Goal: Task Accomplishment & Management: Manage account settings

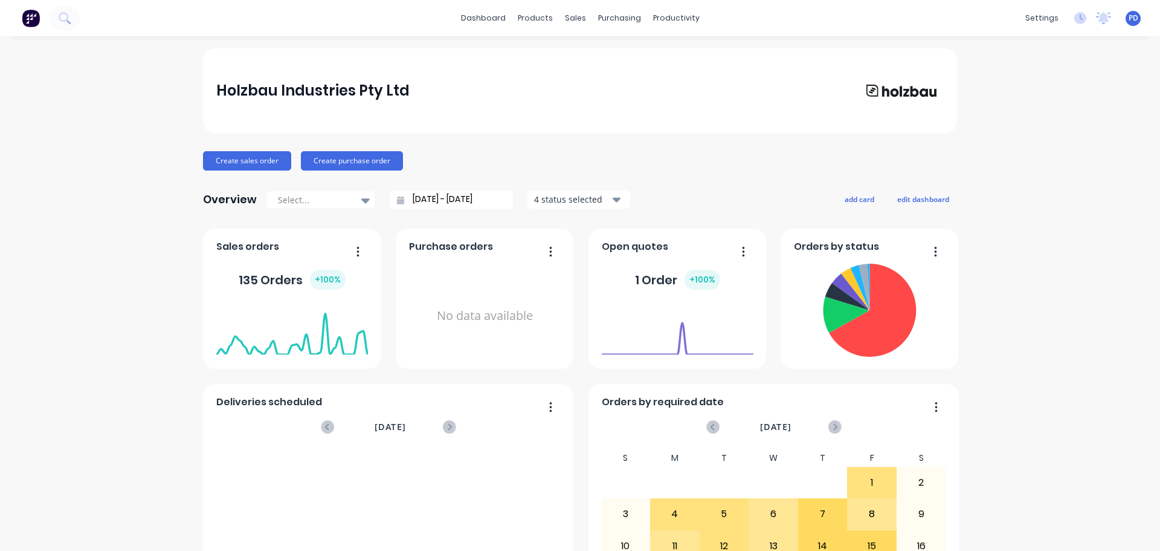
click at [30, 24] on img at bounding box center [31, 18] width 18 height 18
click at [810, 76] on div "Holzbau Industries Pty Ltd" at bounding box center [580, 90] width 754 height 85
click at [69, 19] on icon at bounding box center [64, 17] width 11 height 11
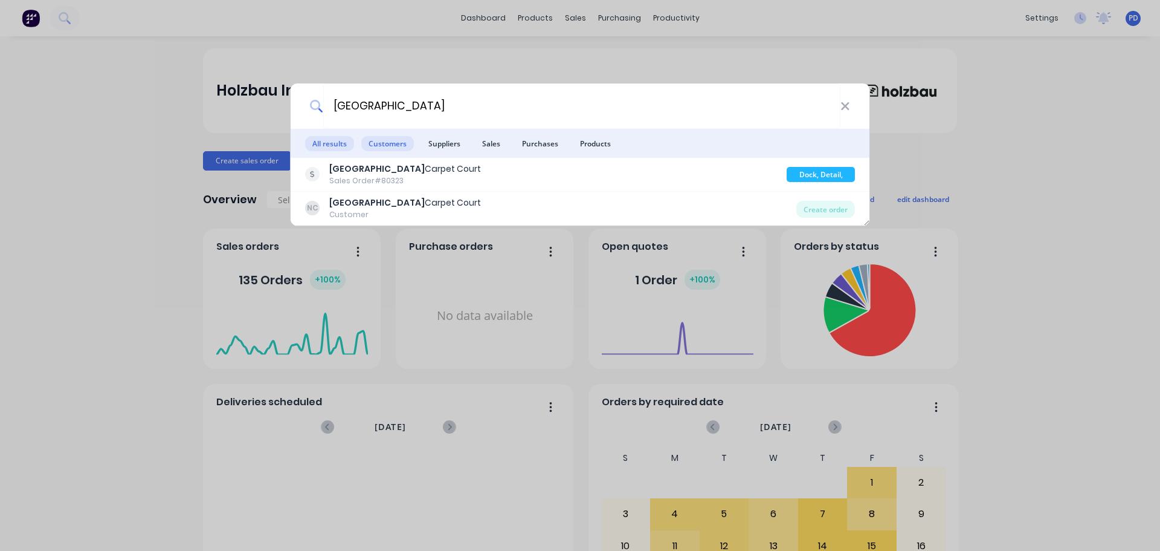
type input "[GEOGRAPHIC_DATA]"
click at [386, 144] on span "Customers" at bounding box center [387, 143] width 53 height 15
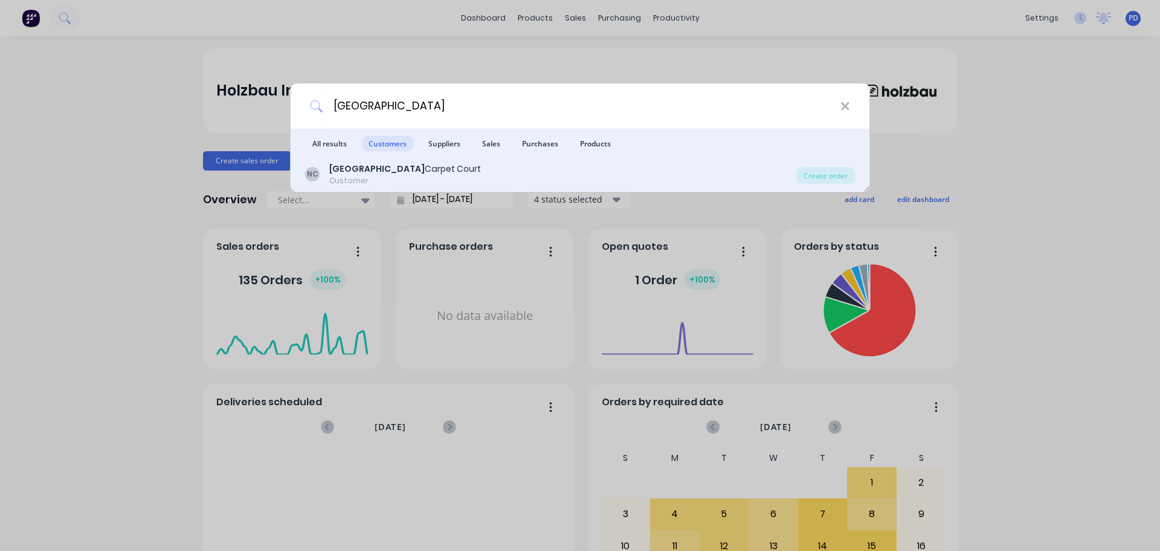
click at [376, 177] on div "Customer" at bounding box center [405, 180] width 152 height 11
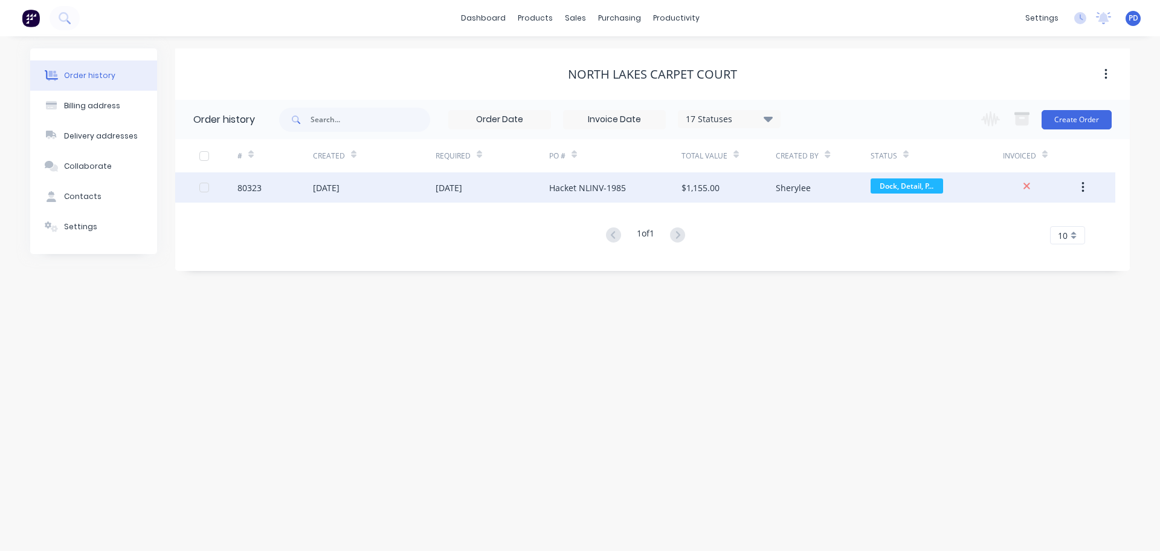
click at [256, 186] on div "80323" at bounding box center [250, 187] width 24 height 13
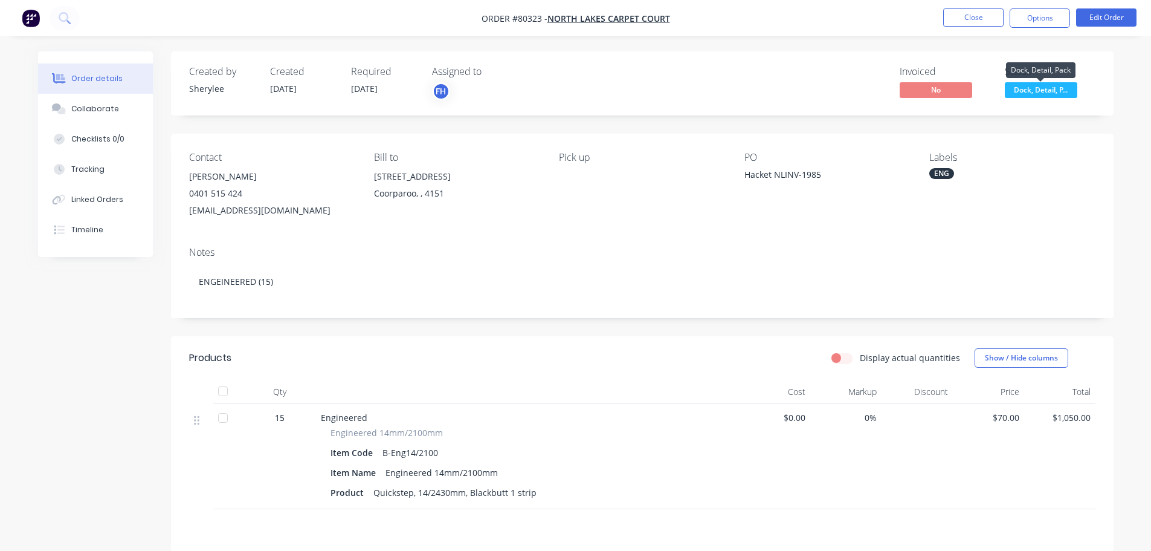
click at [1018, 86] on span "Dock, Detail, P..." at bounding box center [1041, 89] width 73 height 15
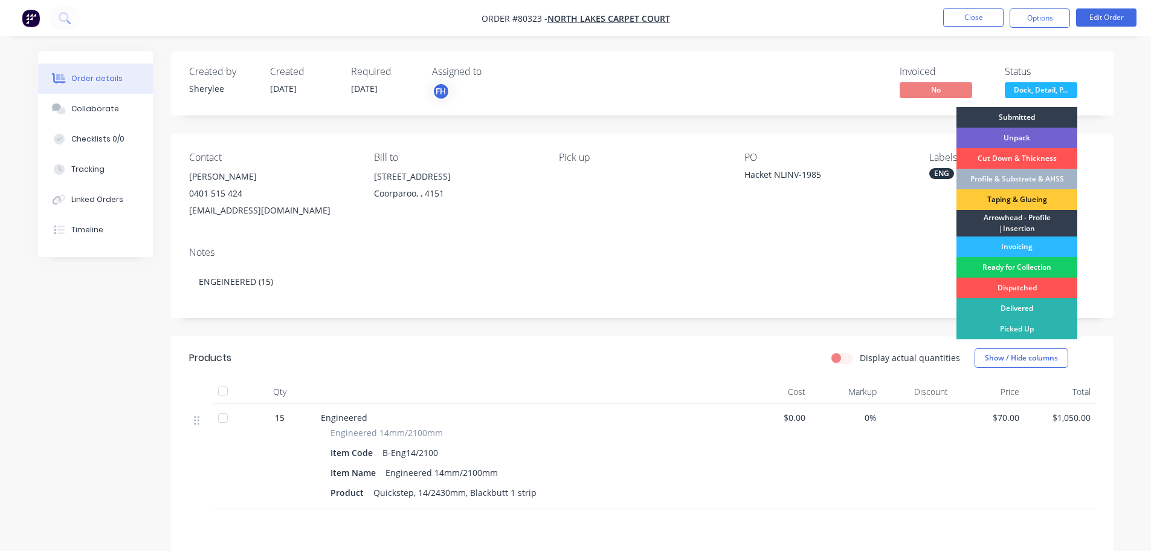
click at [1021, 267] on div "Ready for Collection" at bounding box center [1017, 267] width 121 height 21
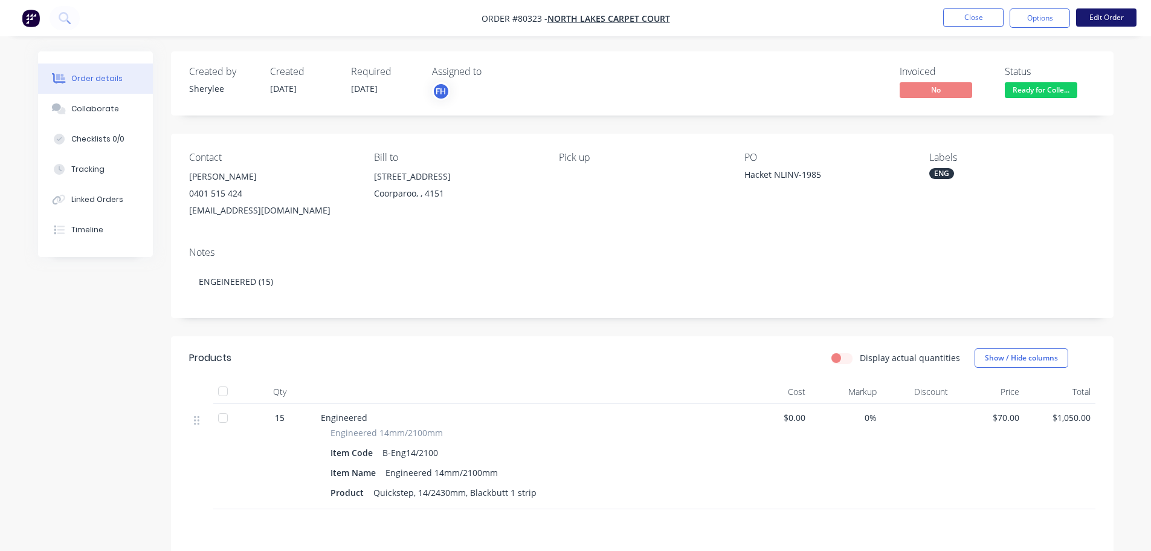
click at [1090, 22] on button "Edit Order" at bounding box center [1106, 17] width 60 height 18
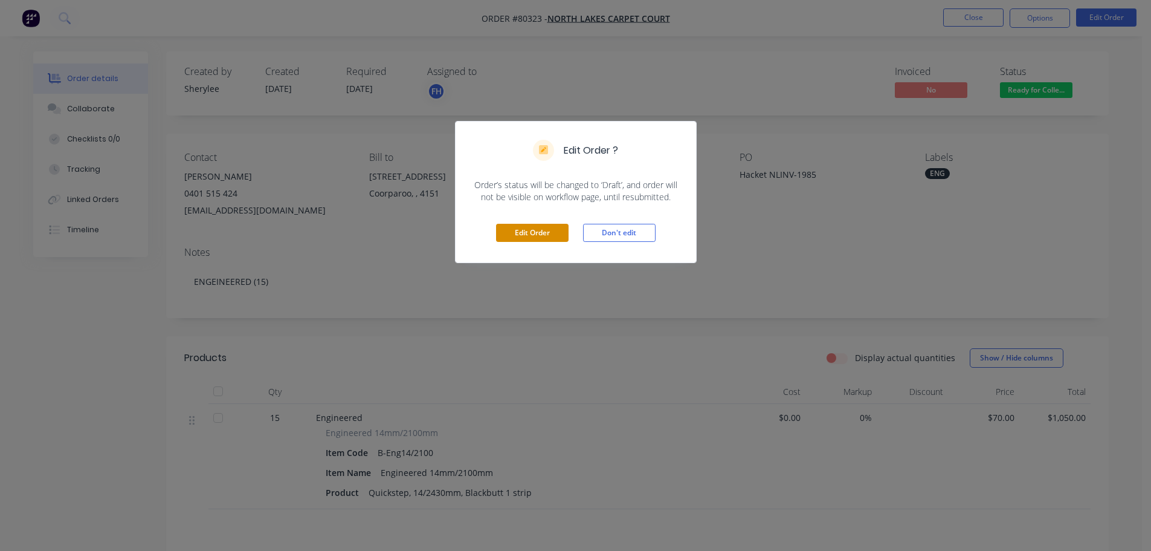
click at [519, 236] on button "Edit Order" at bounding box center [532, 233] width 73 height 18
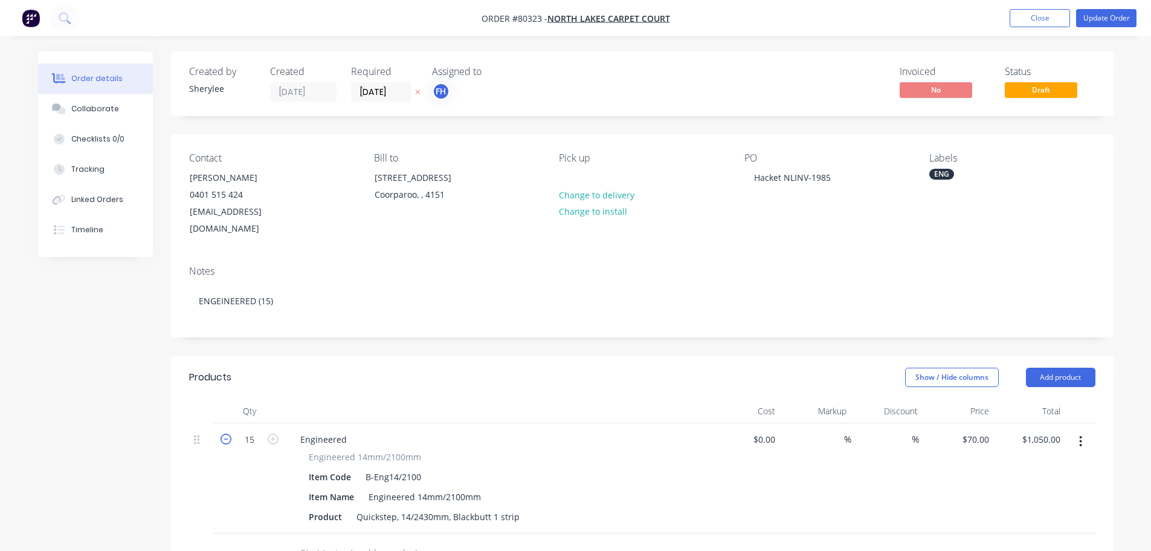
click at [227, 433] on icon "button" at bounding box center [226, 438] width 11 height 11
type input "14"
type input "$980.00"
click at [227, 433] on icon "button" at bounding box center [226, 438] width 11 height 11
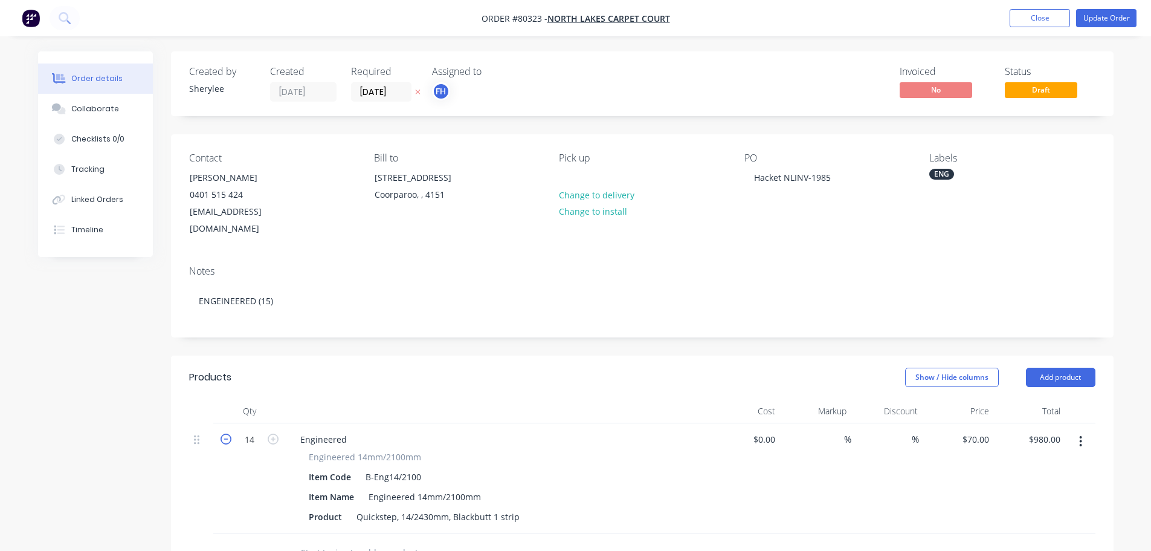
type input "12"
type input "$840.00"
click at [227, 433] on icon "button" at bounding box center [226, 438] width 11 height 11
type input "11"
type input "$770.00"
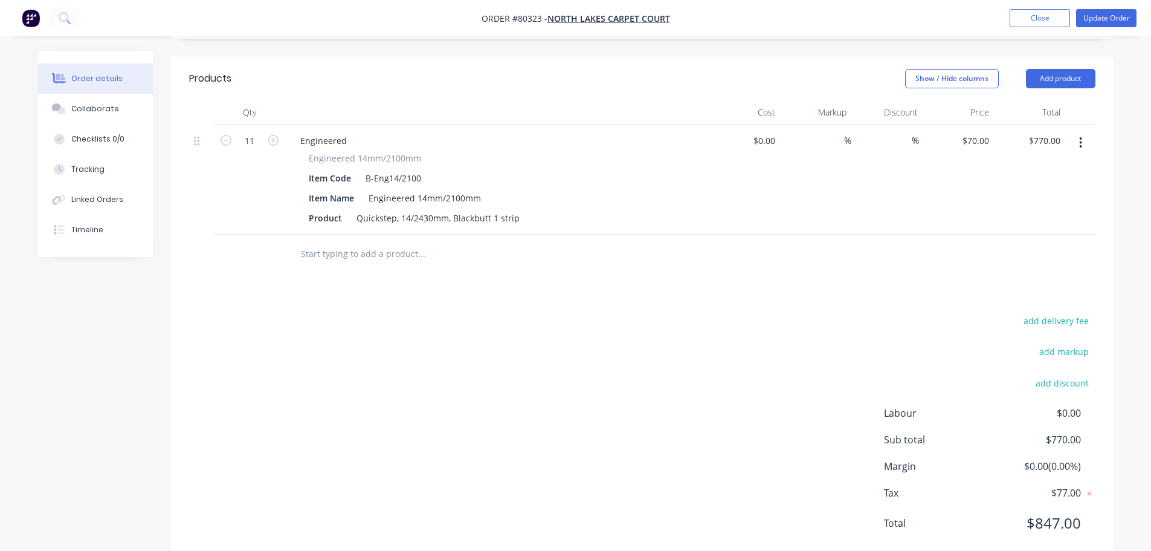
scroll to position [302, 0]
click at [374, 238] on input "text" at bounding box center [421, 250] width 242 height 24
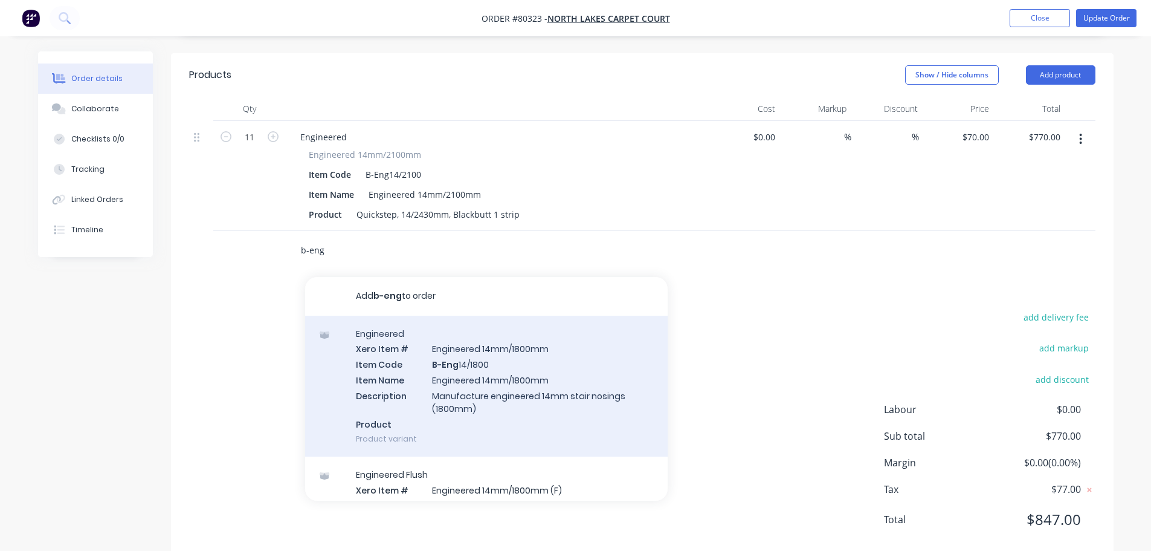
type input "b-eng"
click at [393, 346] on div "Engineered Xero Item # Engineered 14mm/1800mm Item Code B-Eng 14/1800 Item Name…" at bounding box center [486, 385] width 363 height 141
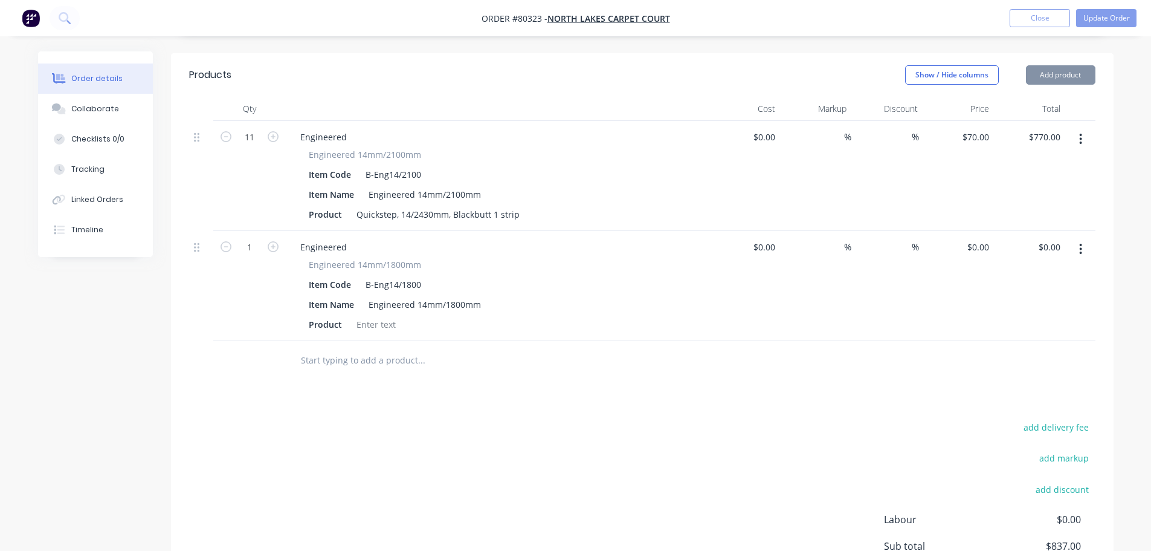
type input "$67.00"
click at [226, 131] on icon "button" at bounding box center [226, 136] width 11 height 11
type input "10"
type input "$700.00"
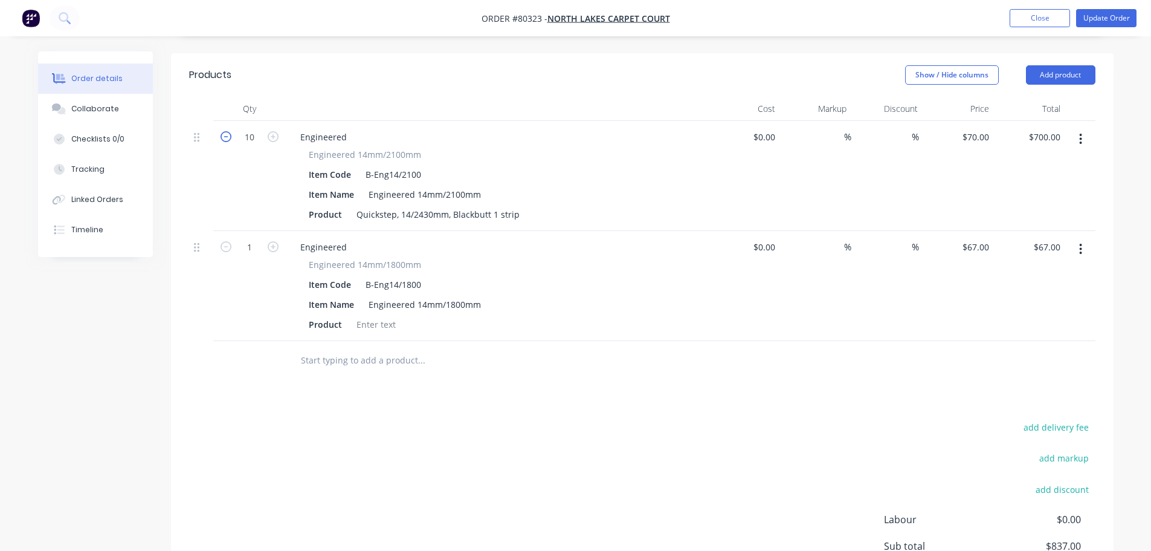
click at [226, 131] on icon "button" at bounding box center [226, 136] width 11 height 11
type input "8"
type input "$630.00"
click at [226, 131] on icon "button" at bounding box center [226, 136] width 11 height 11
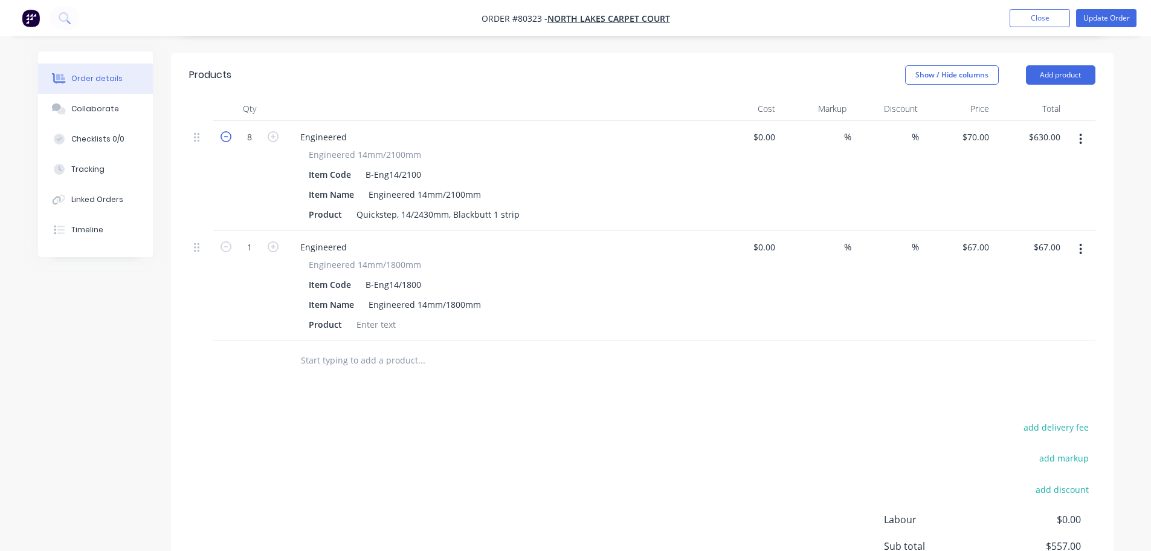
click at [226, 131] on icon "button" at bounding box center [226, 136] width 11 height 11
type input "6"
type input "$420.00"
click at [226, 131] on icon "button" at bounding box center [226, 136] width 11 height 11
type input "5"
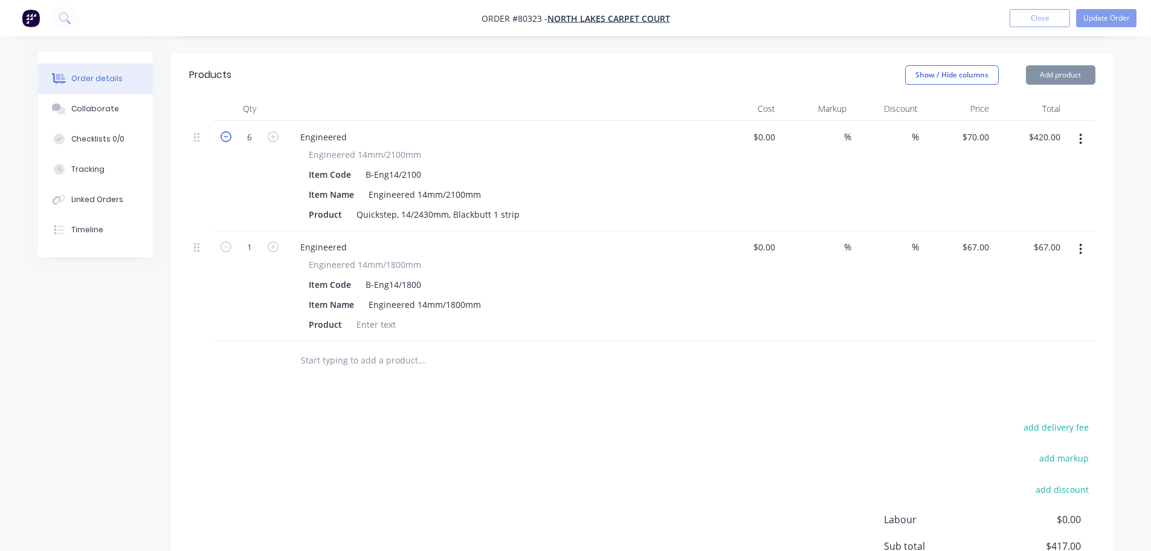
type input "$350.00"
click at [226, 131] on icon "button" at bounding box center [226, 136] width 11 height 11
type input "4"
type input "$280.00"
click at [272, 241] on icon "button" at bounding box center [273, 246] width 11 height 11
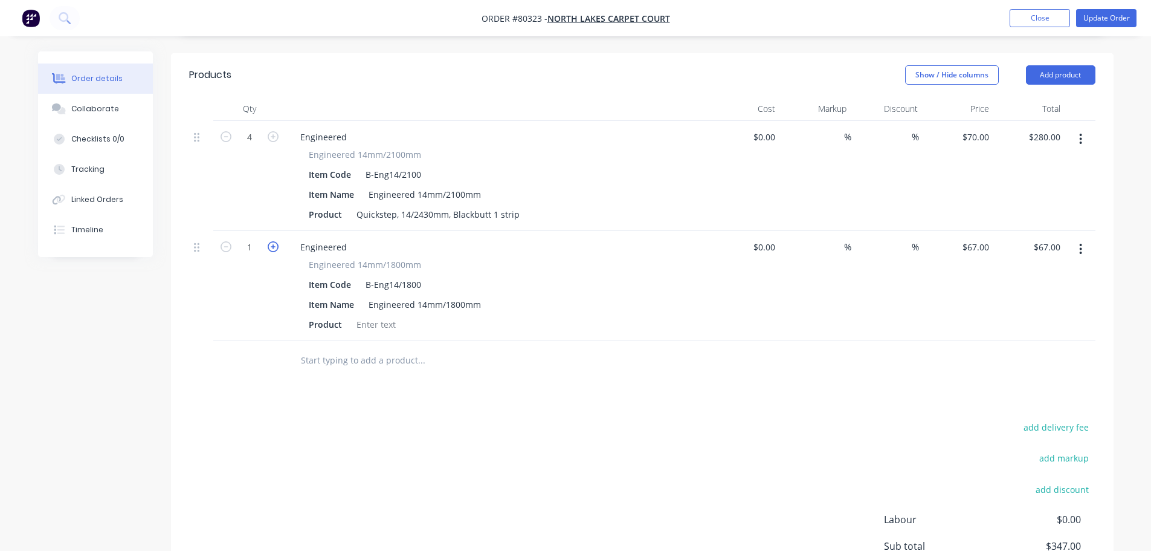
type input "2"
type input "$134.00"
click at [272, 241] on icon "button" at bounding box center [273, 246] width 11 height 11
type input "4"
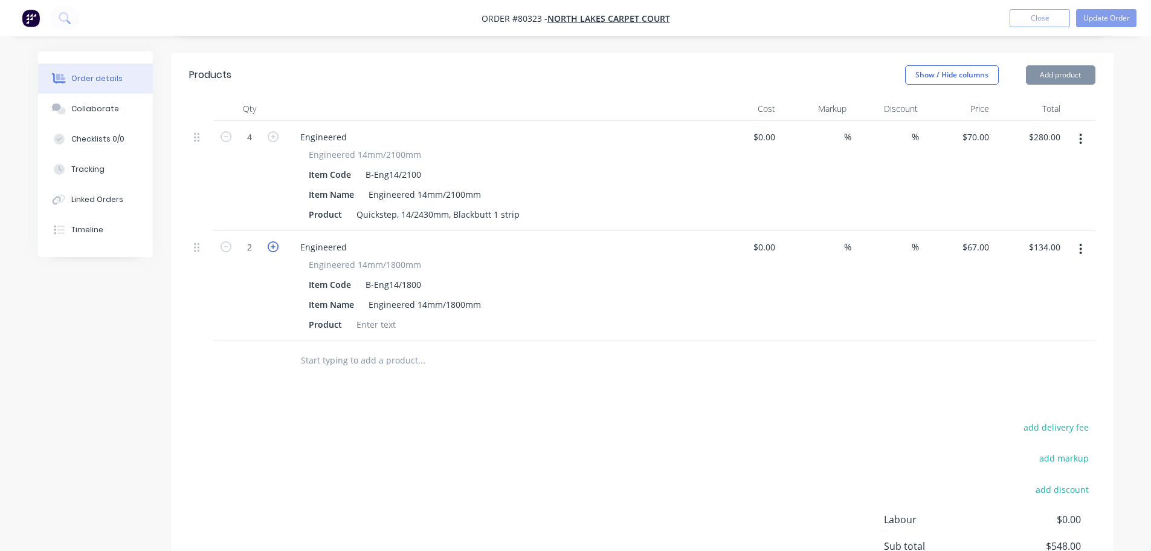
type input "$268.00"
click at [272, 241] on icon "button" at bounding box center [273, 246] width 11 height 11
click at [270, 241] on icon "button" at bounding box center [273, 246] width 11 height 11
type input "6"
type input "$335.00"
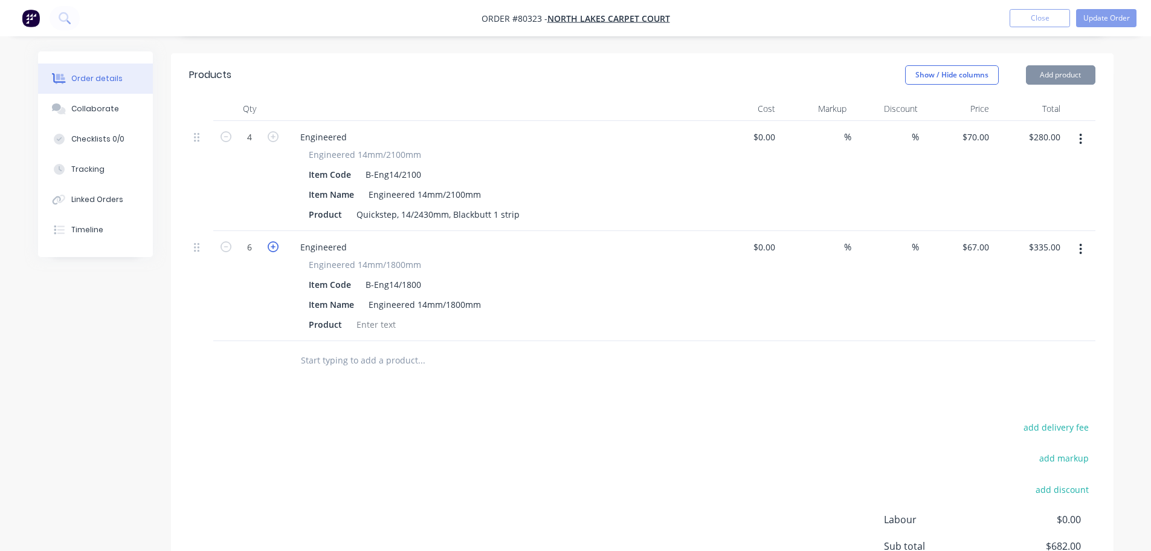
click at [270, 241] on icon "button" at bounding box center [273, 246] width 11 height 11
type input "7"
type input "$402.00"
click at [270, 241] on icon "button" at bounding box center [273, 246] width 11 height 11
type input "8"
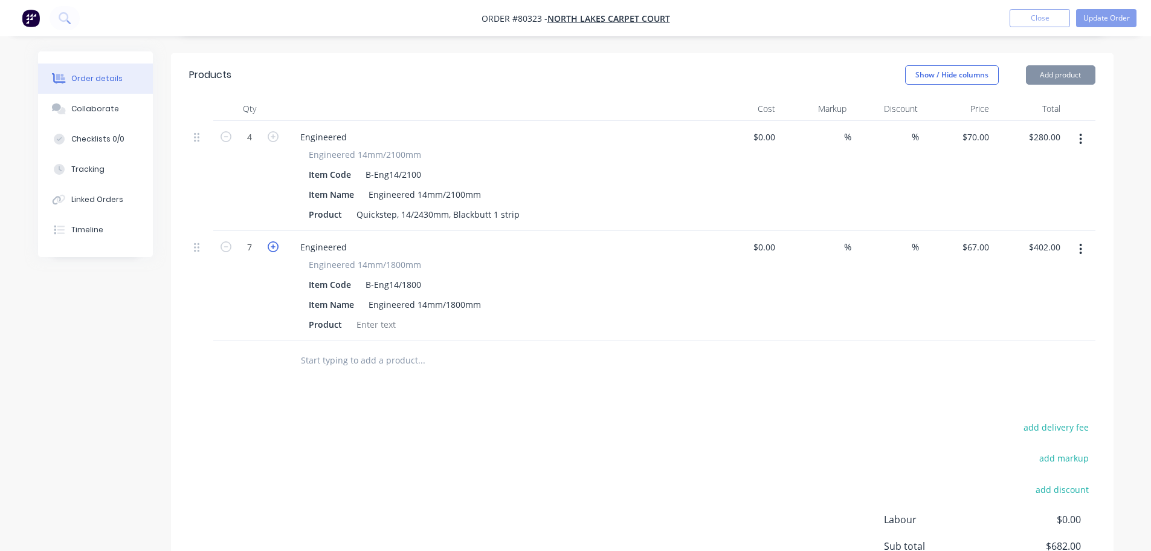
type input "$469.00"
click at [270, 241] on icon "button" at bounding box center [273, 246] width 11 height 11
type input "9"
type input "$536.00"
click at [270, 241] on icon "button" at bounding box center [273, 246] width 11 height 11
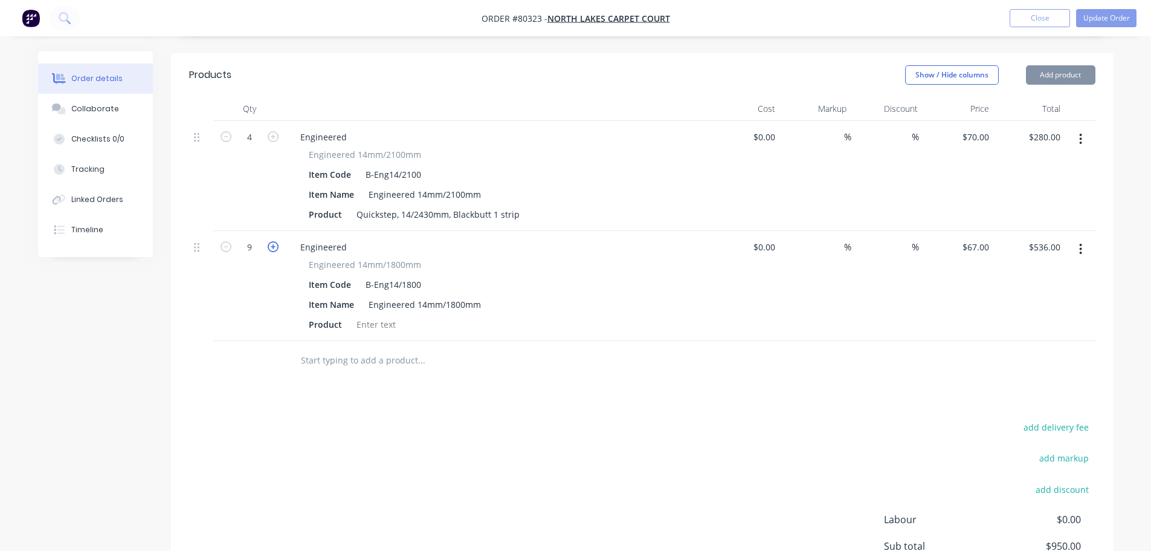
click at [270, 241] on icon "button" at bounding box center [273, 246] width 11 height 11
type input "11"
type input "$737.00"
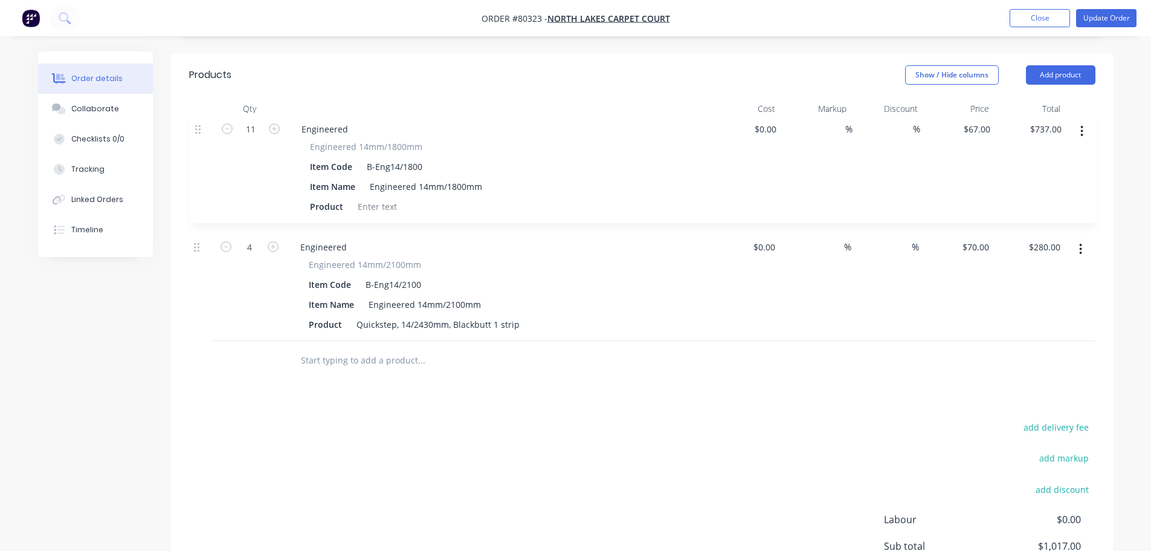
drag, startPoint x: 199, startPoint y: 231, endPoint x: 199, endPoint y: 118, distance: 113.0
click at [199, 121] on div "4 Engineered Engineered 14mm/2100mm Item Code B-Eng14/2100 Item Name Engineered…" at bounding box center [642, 231] width 907 height 220
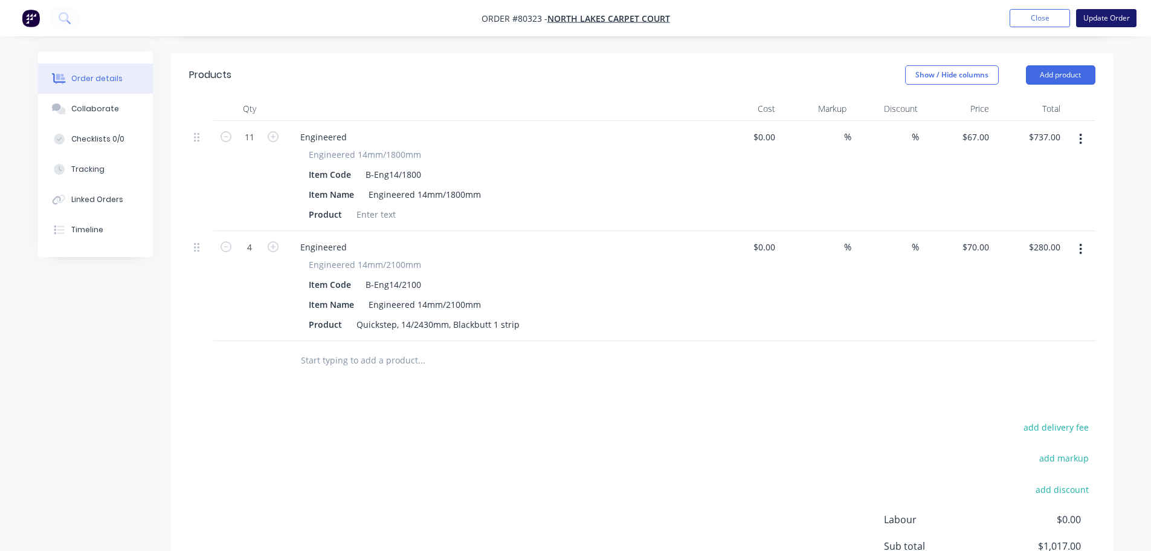
click at [1089, 19] on button "Update Order" at bounding box center [1106, 18] width 60 height 18
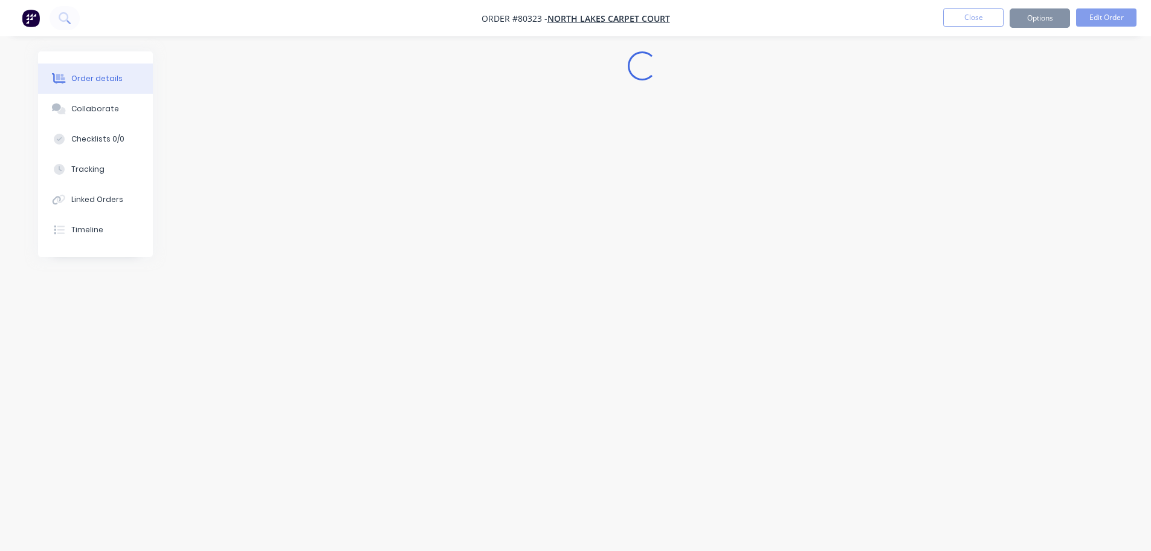
scroll to position [0, 0]
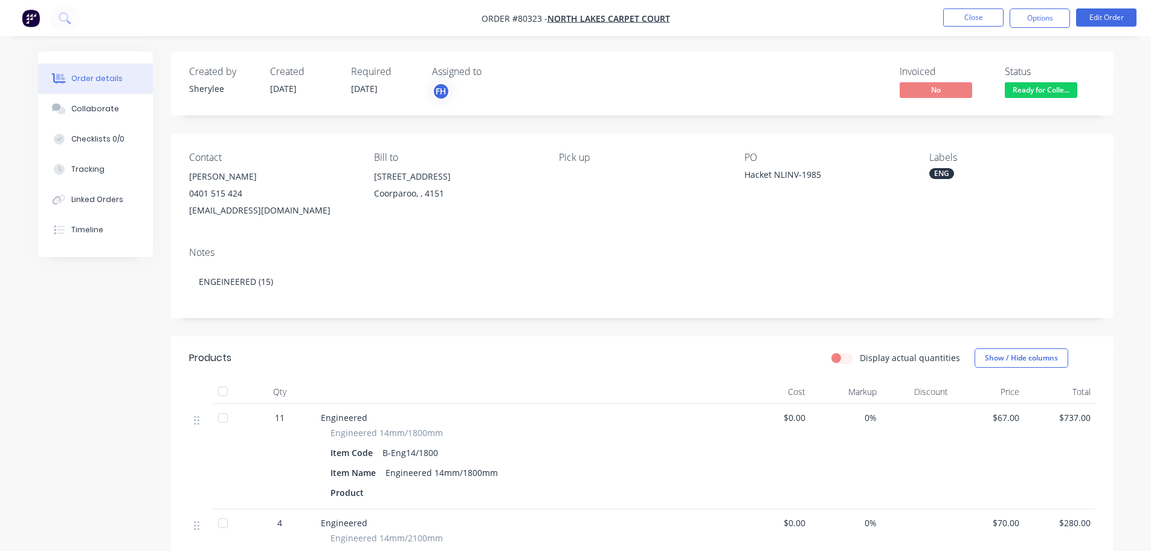
click at [90, 21] on nav "Order #80323 - North Lakes Carpet Court Close Options Edit Order" at bounding box center [575, 18] width 1151 height 36
click at [170, 10] on nav "Order #80323 - North Lakes Carpet Court Close Options Edit Order" at bounding box center [575, 18] width 1151 height 36
click at [147, 24] on nav "Order #80323 - North Lakes Carpet Court Close Options Edit Order" at bounding box center [575, 18] width 1151 height 36
click at [61, 20] on icon at bounding box center [64, 17] width 10 height 10
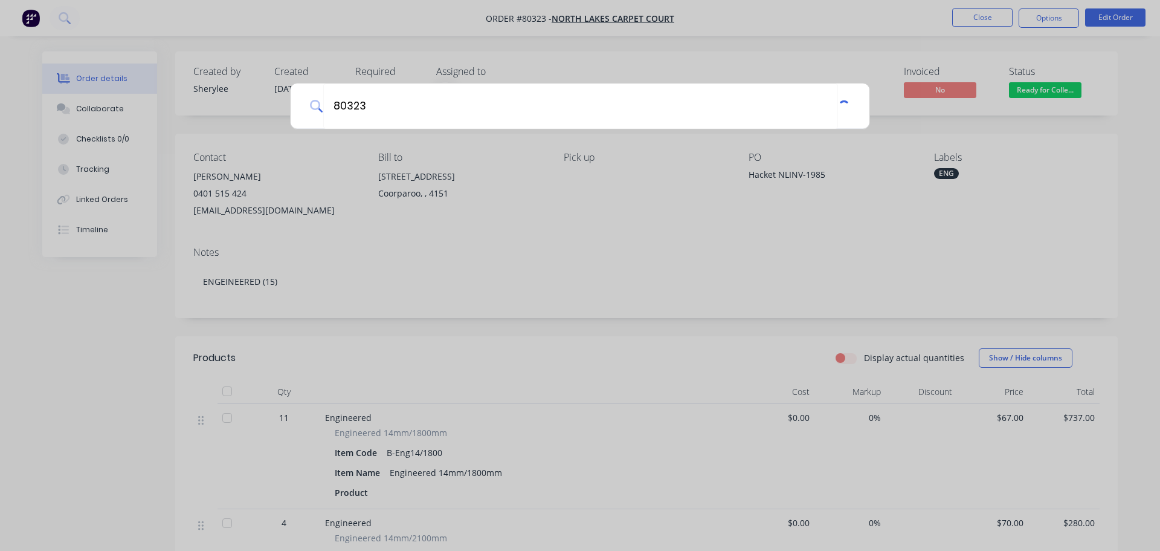
type input "80323"
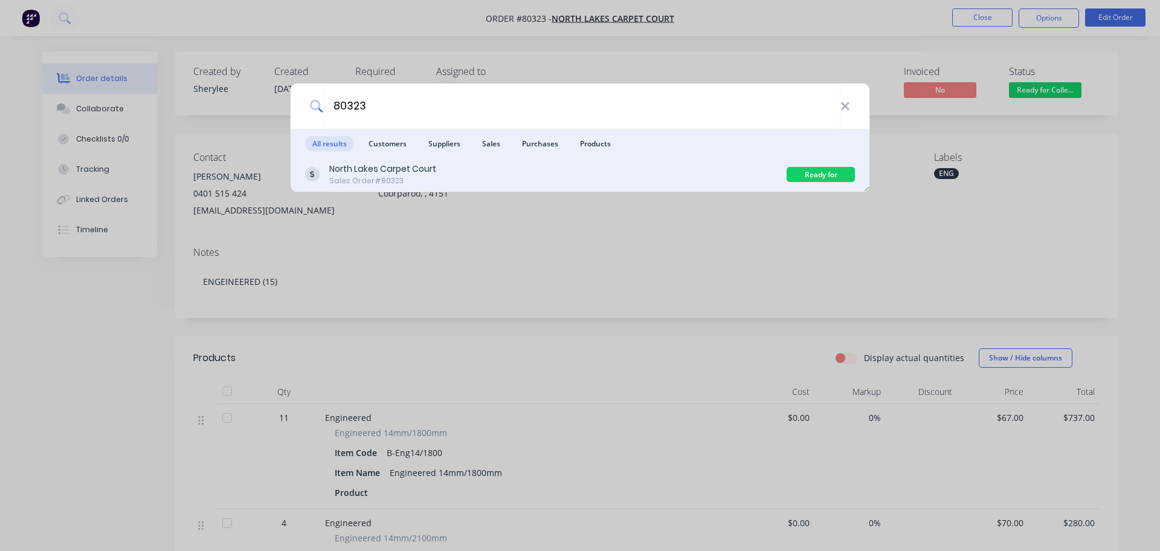
click at [346, 187] on div "North Lakes Carpet Court Sales Order #80323 Ready for Collection" at bounding box center [580, 175] width 579 height 34
click at [346, 169] on div "North Lakes Carpet Court" at bounding box center [382, 169] width 107 height 13
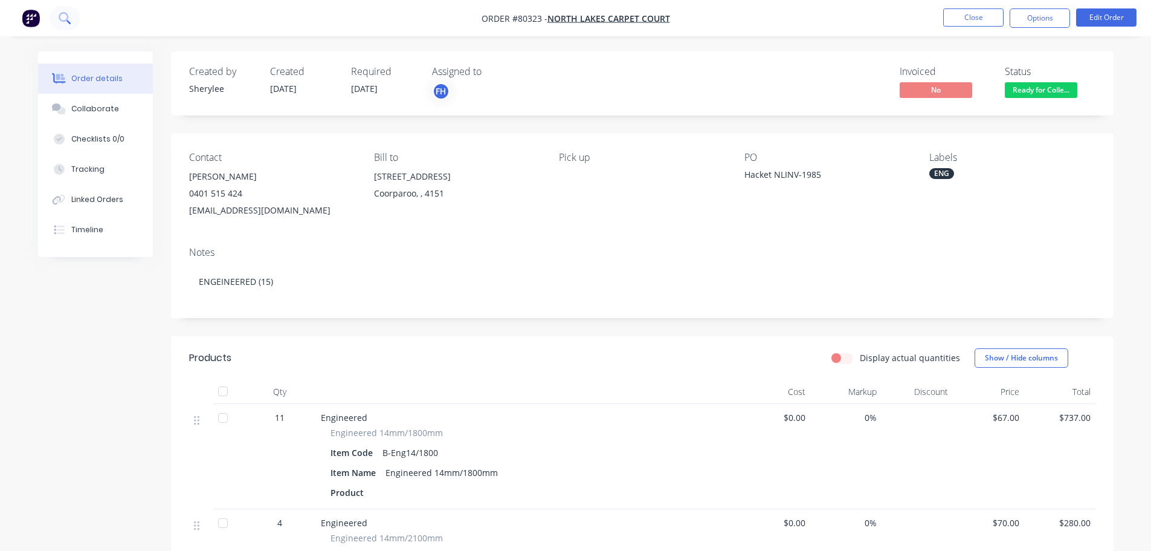
click at [63, 18] on icon at bounding box center [64, 17] width 11 height 11
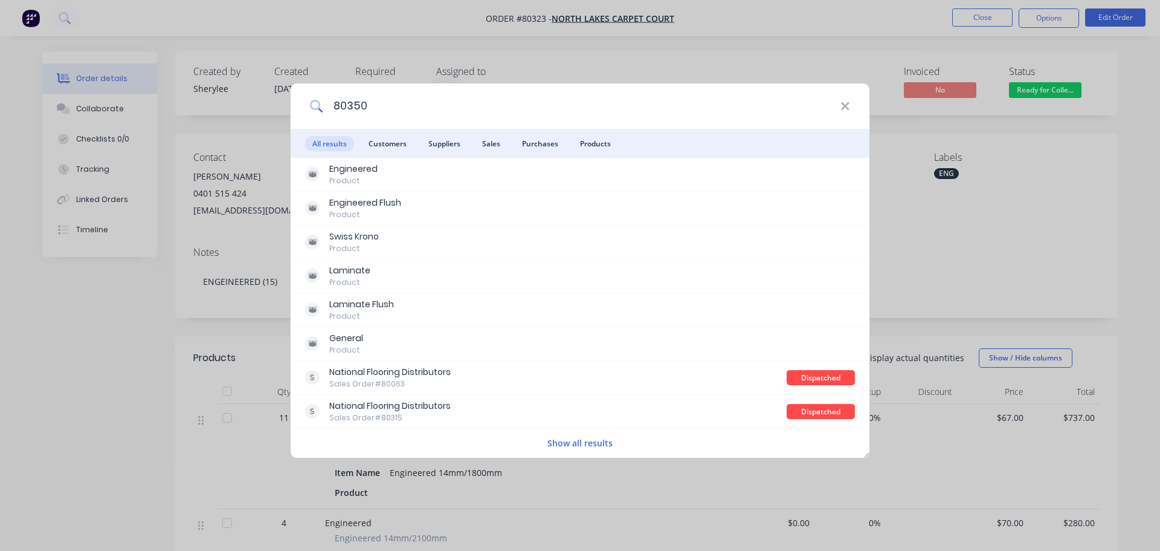
type input "80350"
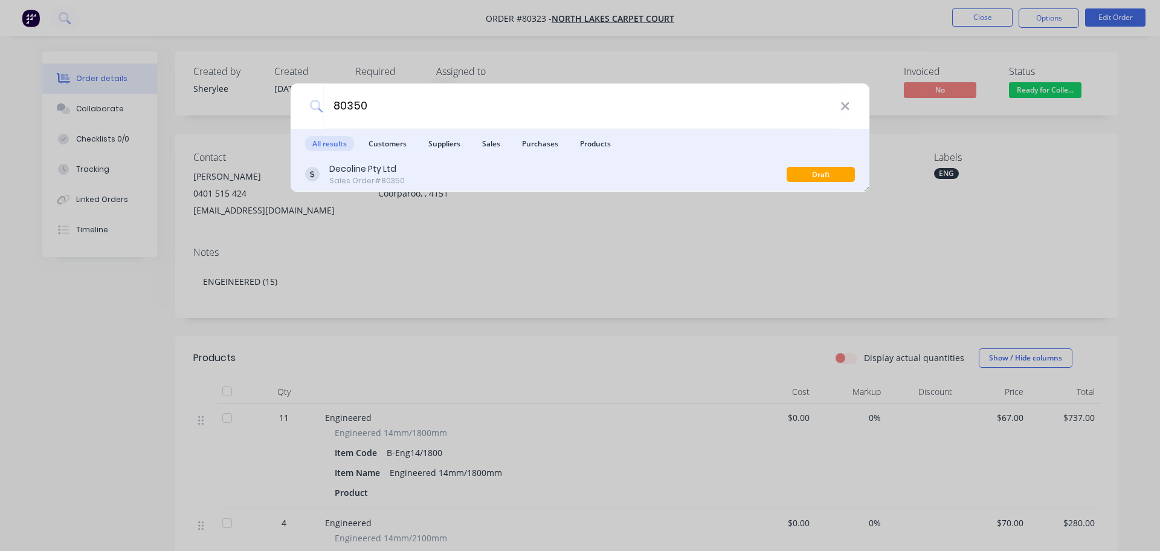
click at [383, 173] on div "Decoline Pty Ltd" at bounding box center [367, 169] width 76 height 13
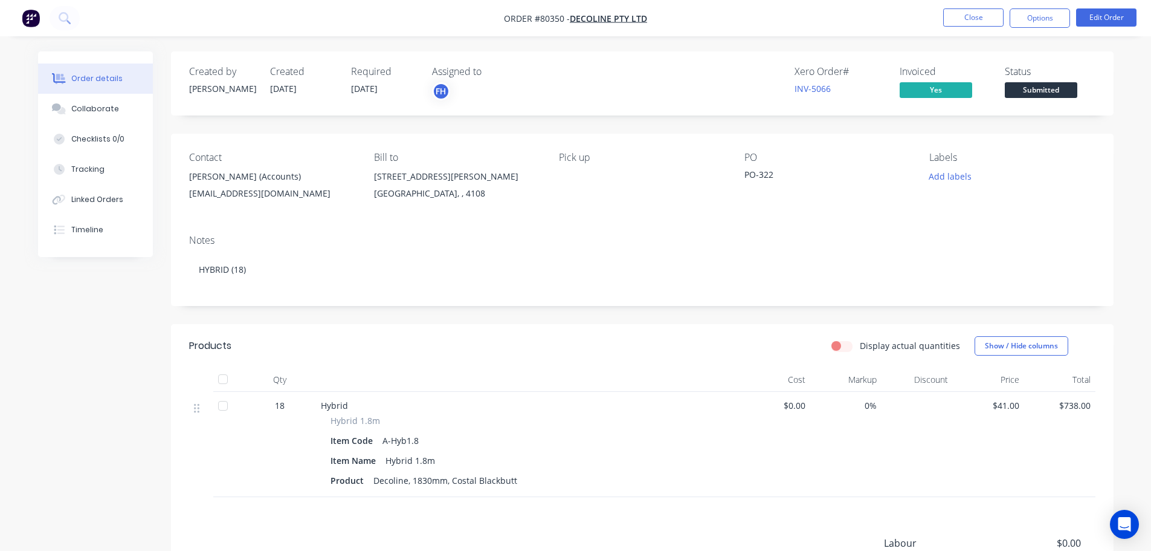
click at [1056, 92] on span "Submitted" at bounding box center [1041, 89] width 73 height 15
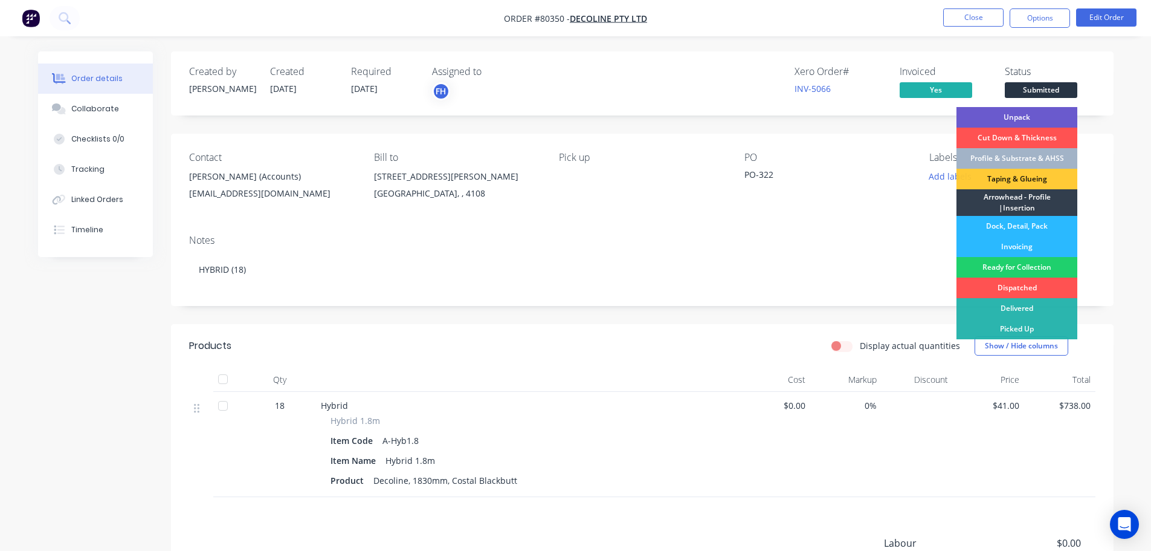
click at [1029, 114] on div "Unpack" at bounding box center [1017, 117] width 121 height 21
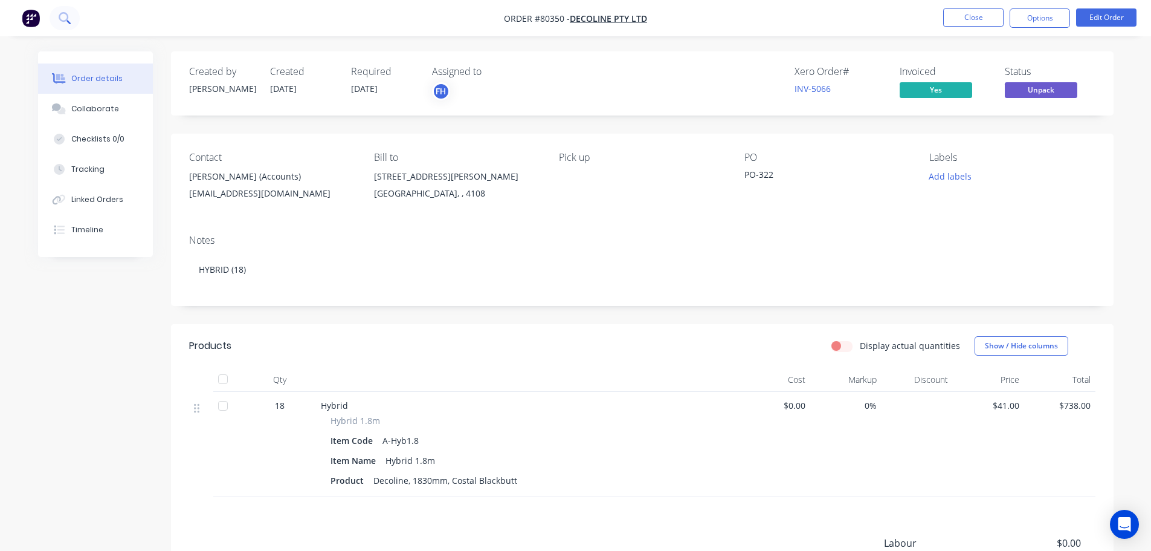
click at [60, 16] on icon at bounding box center [64, 17] width 10 height 10
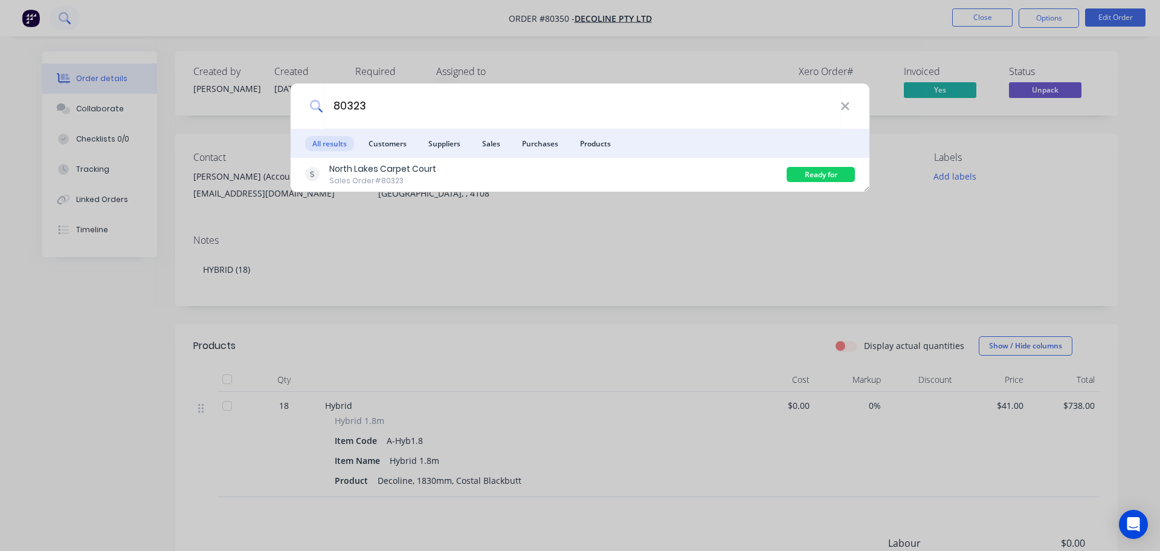
type input "80323"
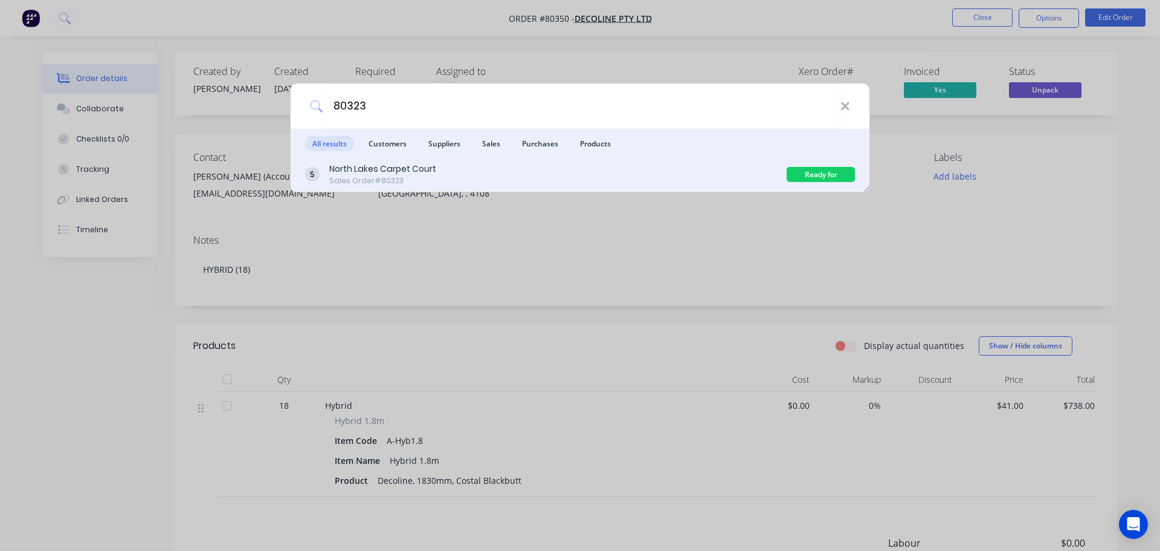
click at [397, 182] on div "Sales Order #80323" at bounding box center [382, 180] width 107 height 11
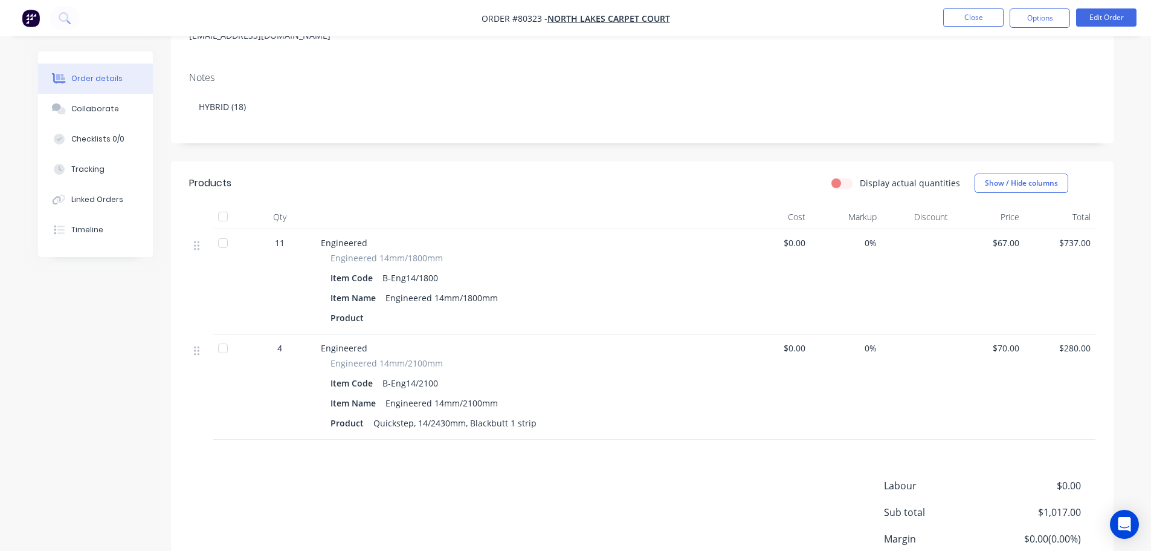
scroll to position [181, 0]
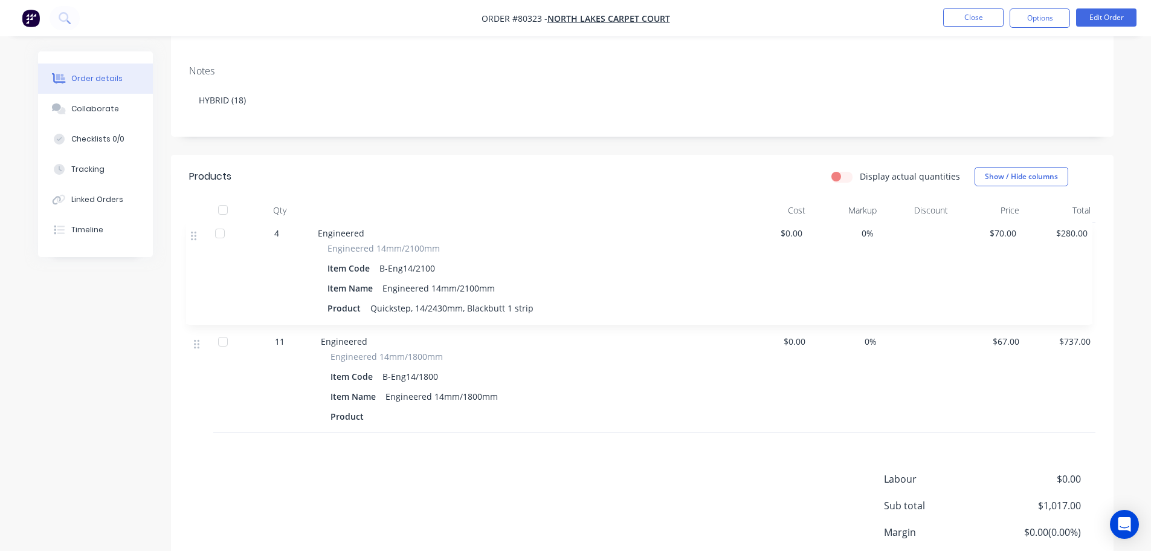
drag, startPoint x: 196, startPoint y: 350, endPoint x: 193, endPoint y: 236, distance: 113.7
click at [193, 236] on div "11 Engineered Engineered 14mm/1800mm Item Code B-Eng14/1800 Item Name Engineere…" at bounding box center [642, 327] width 907 height 210
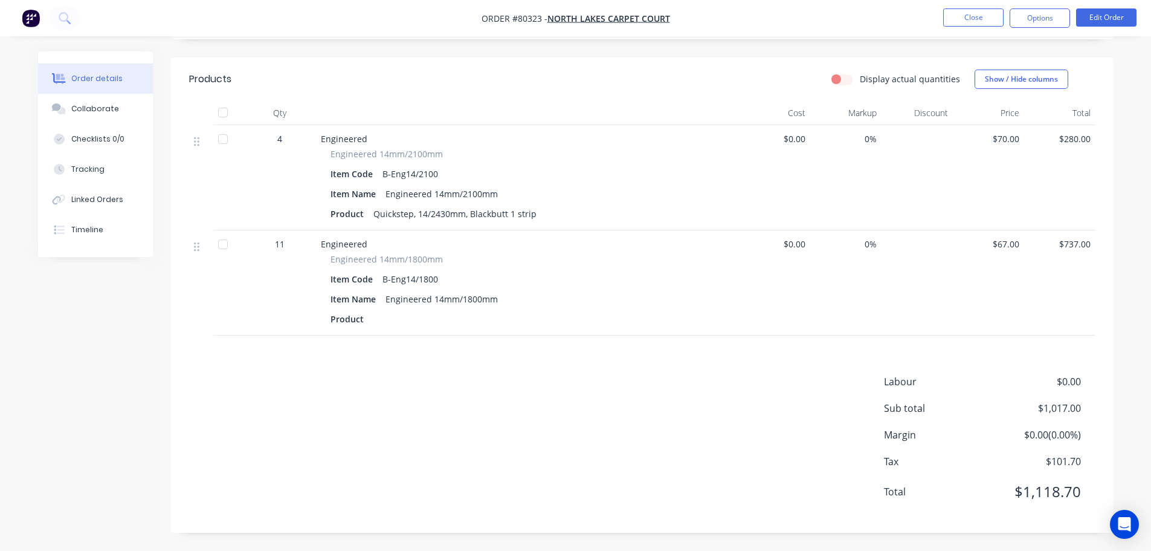
scroll to position [0, 0]
